Goal: Information Seeking & Learning: Understand process/instructions

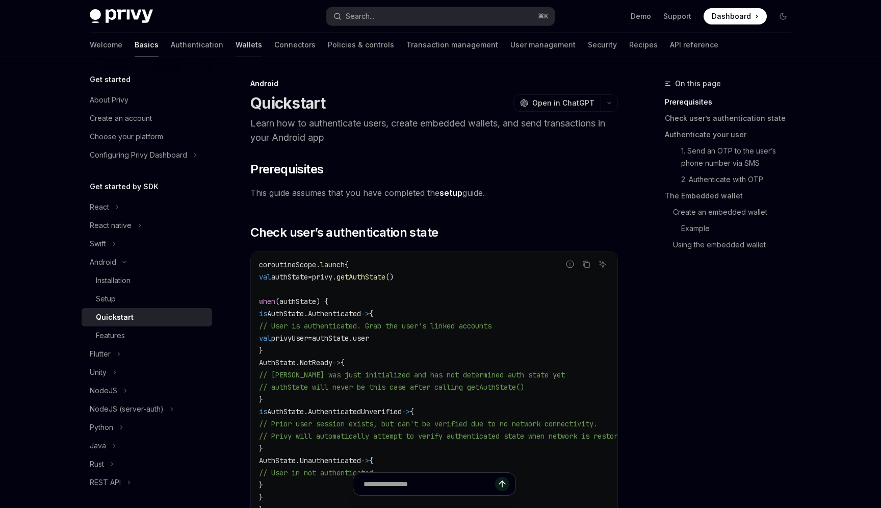
click at [236, 47] on link "Wallets" at bounding box center [249, 45] width 27 height 24
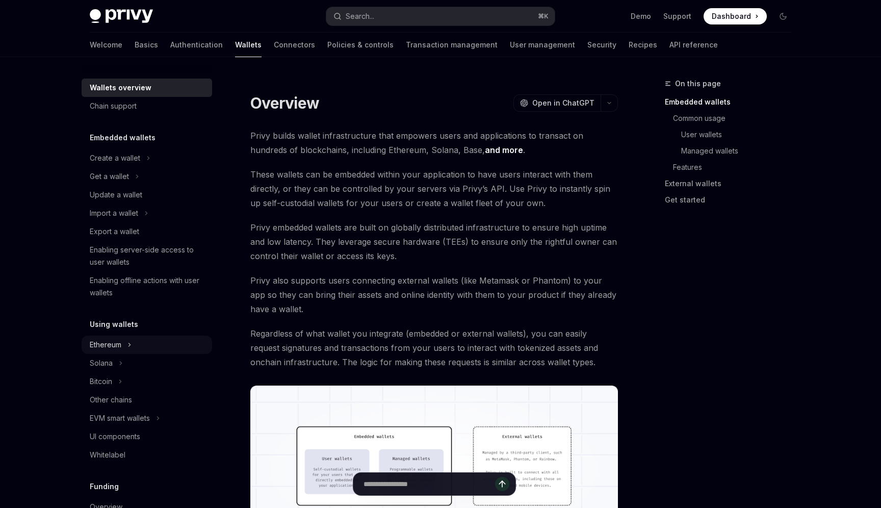
click at [122, 341] on button "Ethereum" at bounding box center [147, 345] width 131 height 18
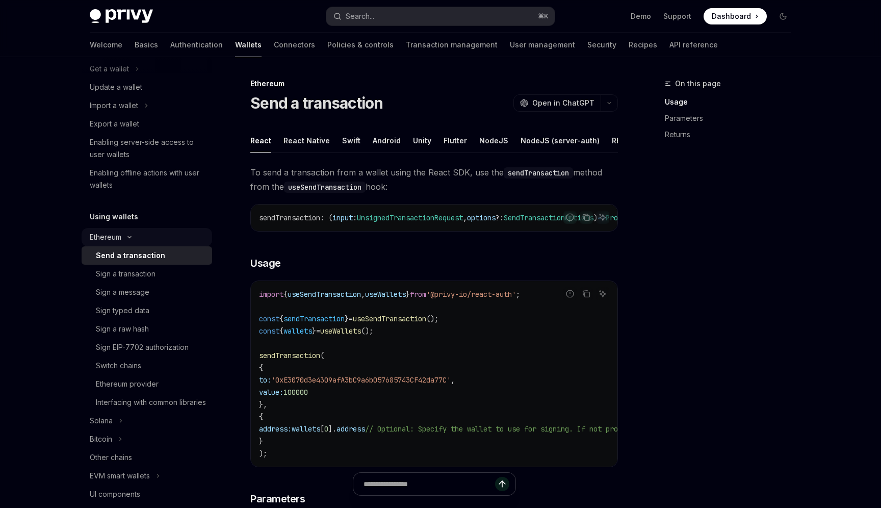
scroll to position [206, 0]
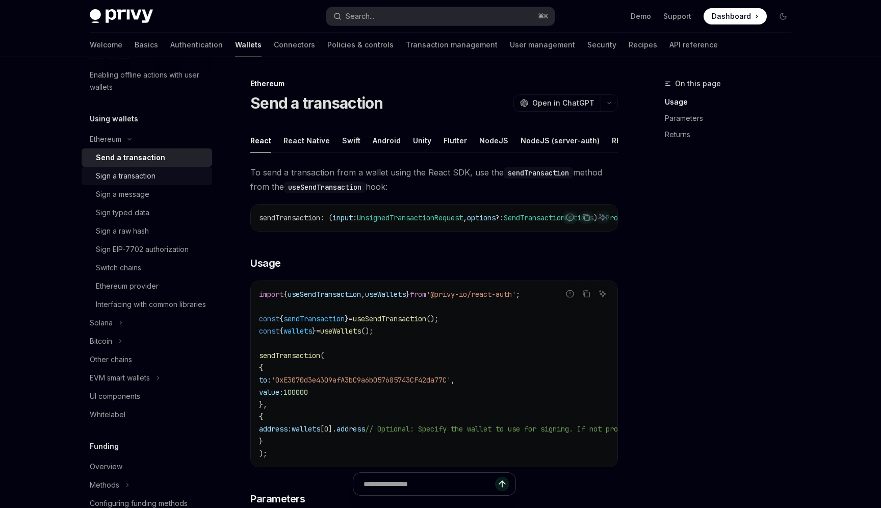
click at [128, 176] on div "Sign a transaction" at bounding box center [126, 176] width 60 height 12
click at [132, 158] on div "Send a transaction" at bounding box center [127, 157] width 63 height 12
click at [130, 169] on link "Sign a transaction" at bounding box center [147, 176] width 131 height 18
click at [130, 156] on div "Send a transaction" at bounding box center [127, 157] width 63 height 12
click at [127, 172] on div "Sign a transaction" at bounding box center [126, 176] width 60 height 12
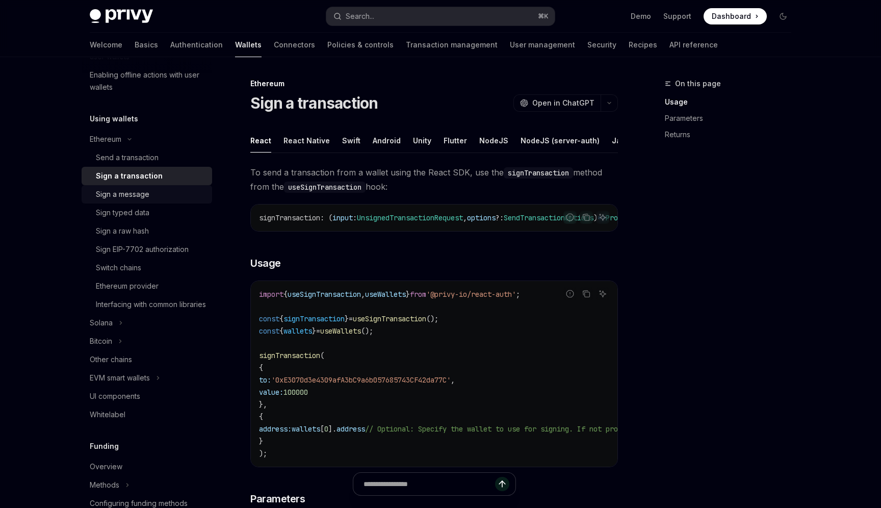
click at [117, 196] on div "Sign a message" at bounding box center [123, 194] width 54 height 12
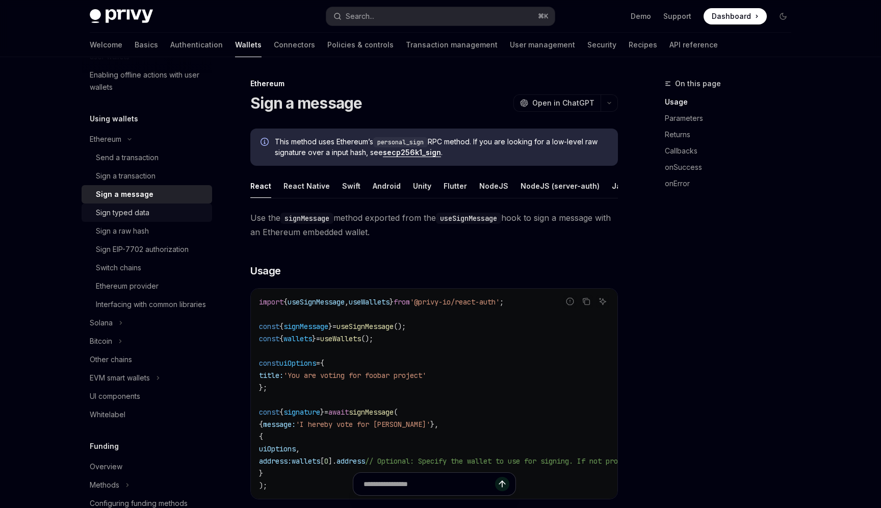
click at [124, 216] on div "Sign typed data" at bounding box center [123, 213] width 54 height 12
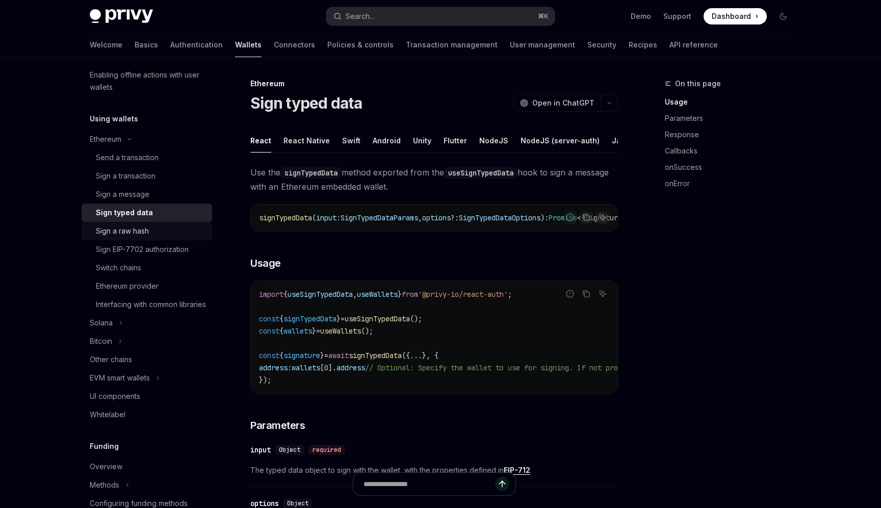
click at [144, 234] on div "Sign a raw hash" at bounding box center [122, 231] width 53 height 12
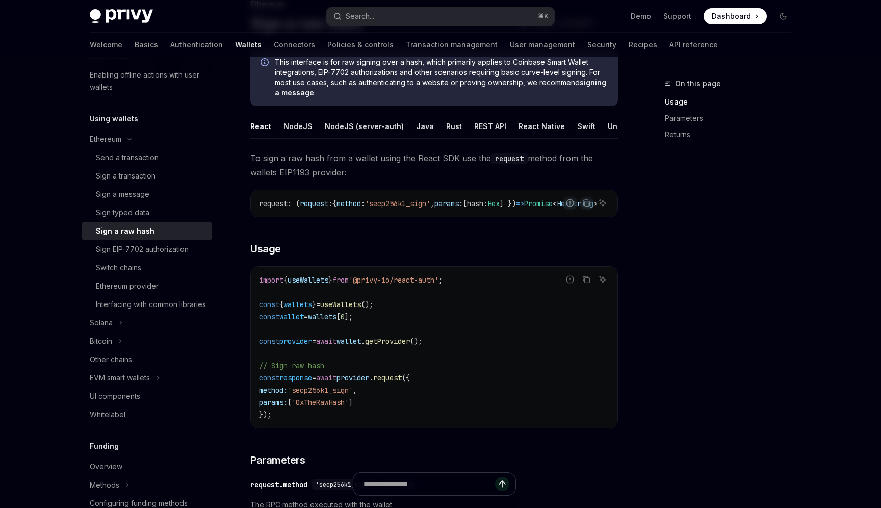
scroll to position [154, 0]
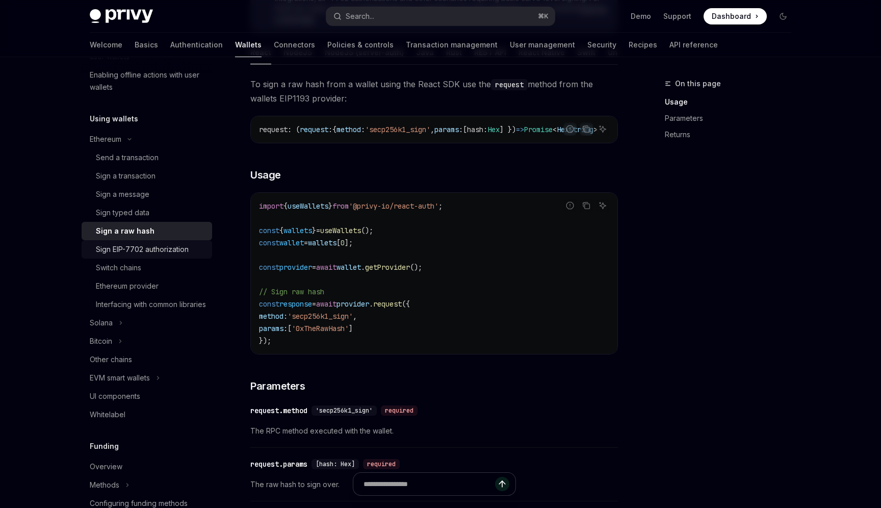
click at [126, 249] on div "Sign EIP-7702 authorization" at bounding box center [142, 249] width 93 height 12
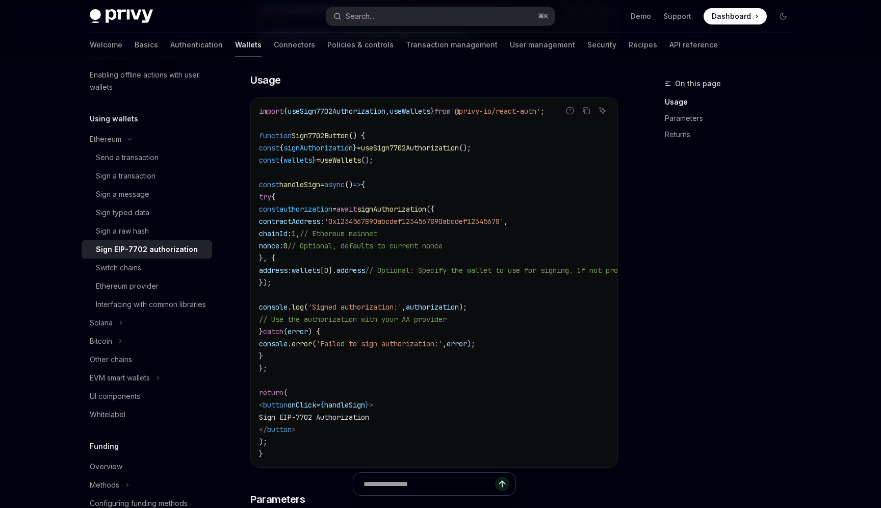
scroll to position [354, 0]
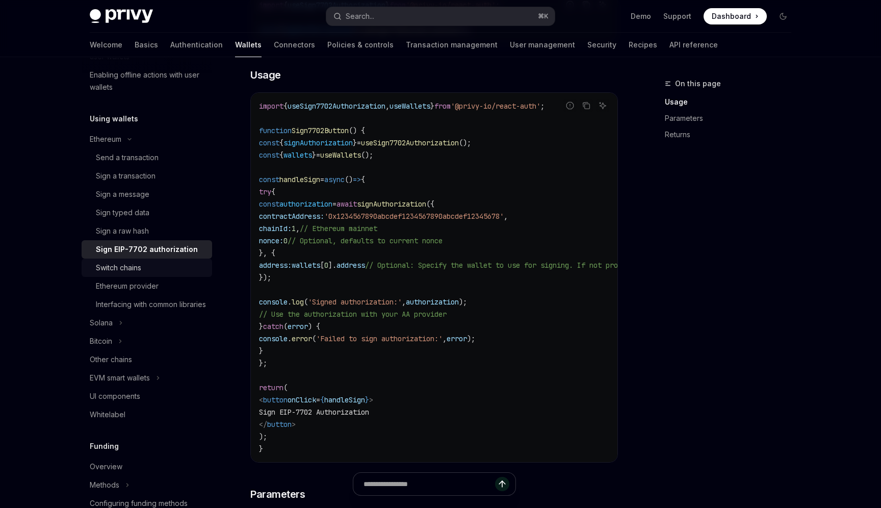
click at [140, 269] on div "Switch chains" at bounding box center [118, 268] width 45 height 12
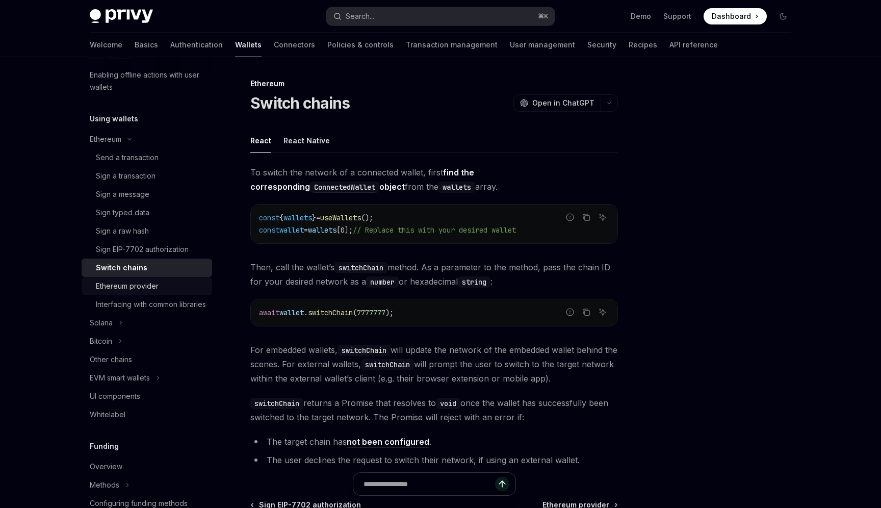
click at [143, 292] on link "Ethereum provider" at bounding box center [147, 286] width 131 height 18
type textarea "*"
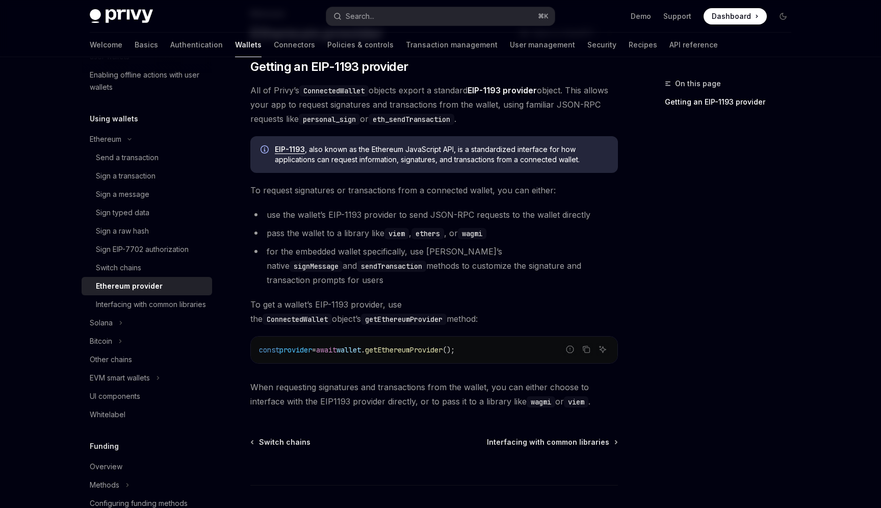
scroll to position [121, 0]
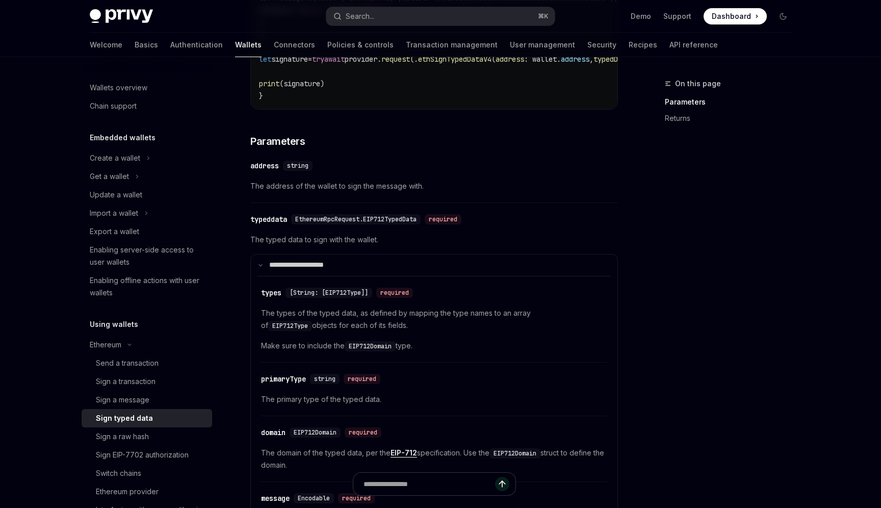
scroll to position [735, 0]
